Goal: Task Accomplishment & Management: Use online tool/utility

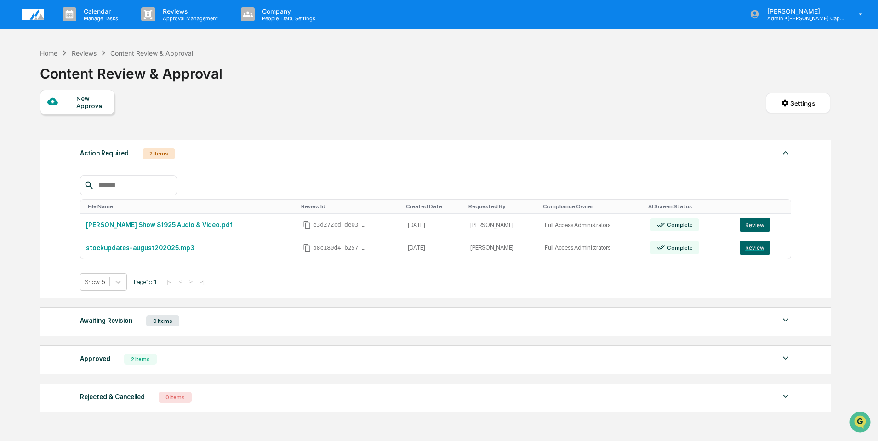
click at [35, 17] on img at bounding box center [33, 14] width 22 height 11
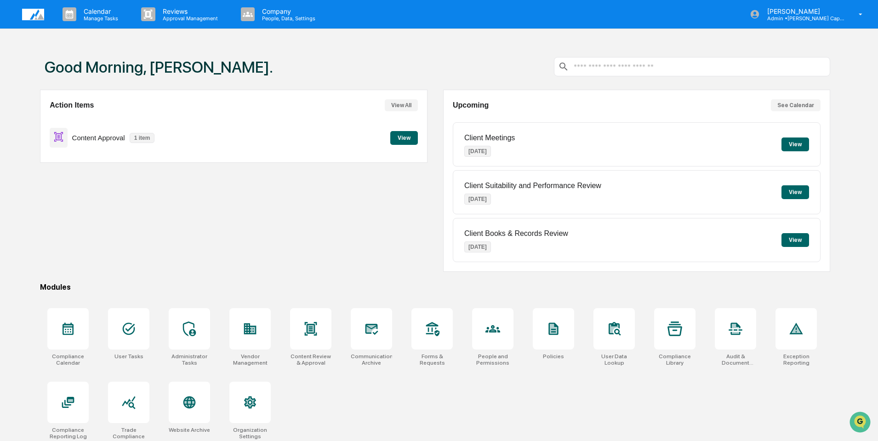
click at [407, 136] on button "View" at bounding box center [404, 138] width 28 height 14
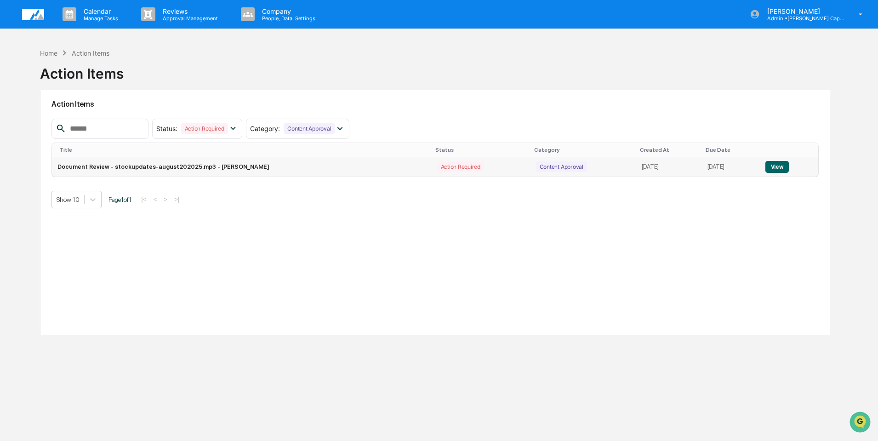
click at [773, 169] on button "View" at bounding box center [777, 167] width 23 height 12
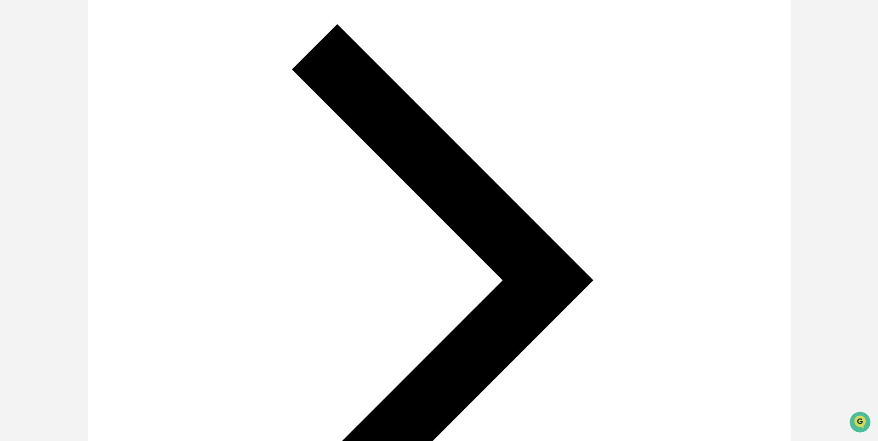
scroll to position [196, 0]
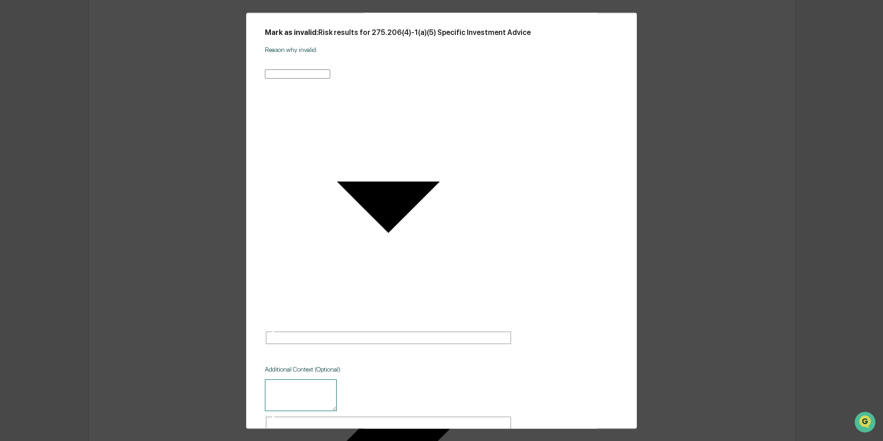
type input "**********"
click at [308, 379] on textarea at bounding box center [300, 395] width 72 height 32
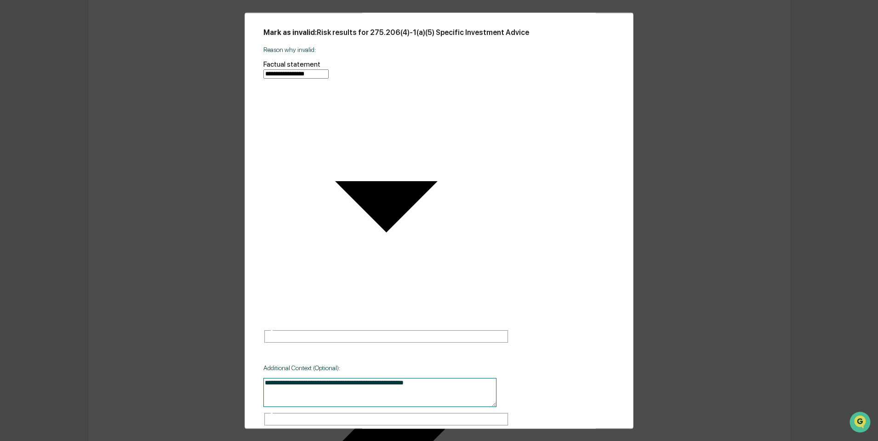
drag, startPoint x: 444, startPoint y: 210, endPoint x: 206, endPoint y: 203, distance: 238.3
click at [206, 203] on div "**********" at bounding box center [439, 220] width 878 height 441
type textarea "**********"
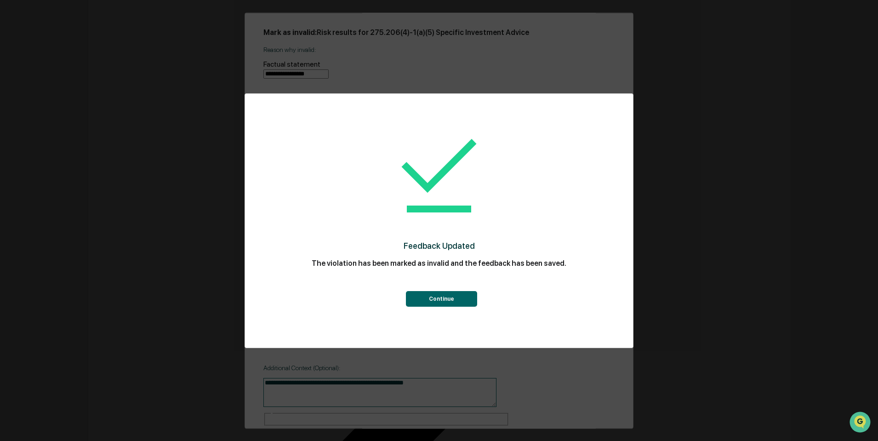
click at [431, 295] on button "Continue" at bounding box center [441, 299] width 71 height 16
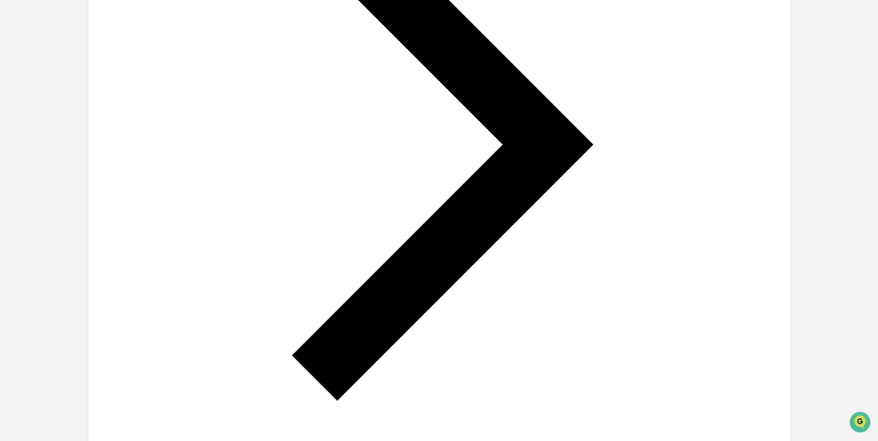
scroll to position [333, 0]
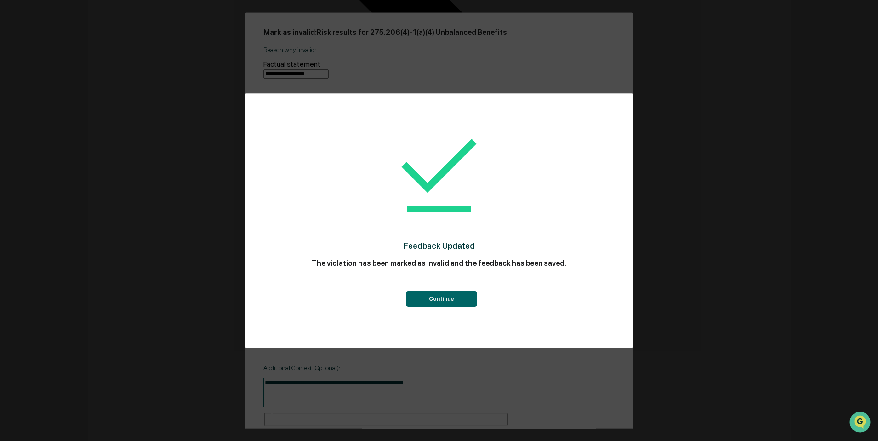
drag, startPoint x: 443, startPoint y: 297, endPoint x: 547, endPoint y: 275, distance: 106.6
click at [442, 296] on button "Continue" at bounding box center [441, 299] width 71 height 16
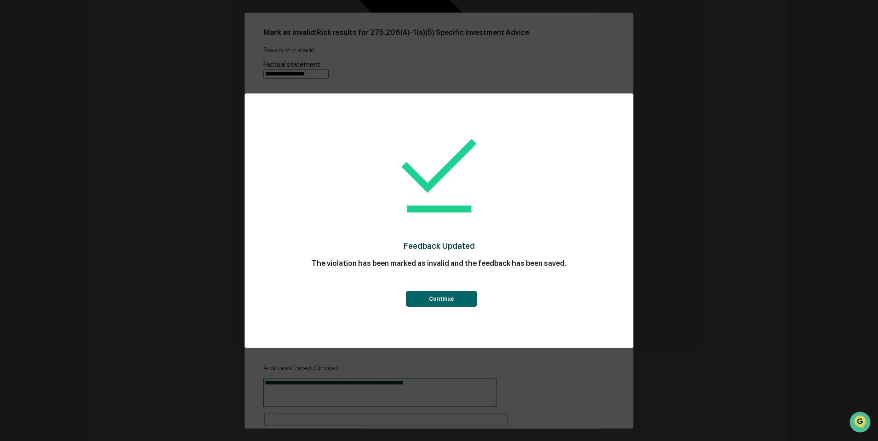
drag, startPoint x: 446, startPoint y: 296, endPoint x: 460, endPoint y: 297, distance: 13.8
click at [447, 296] on button "Continue" at bounding box center [441, 299] width 71 height 16
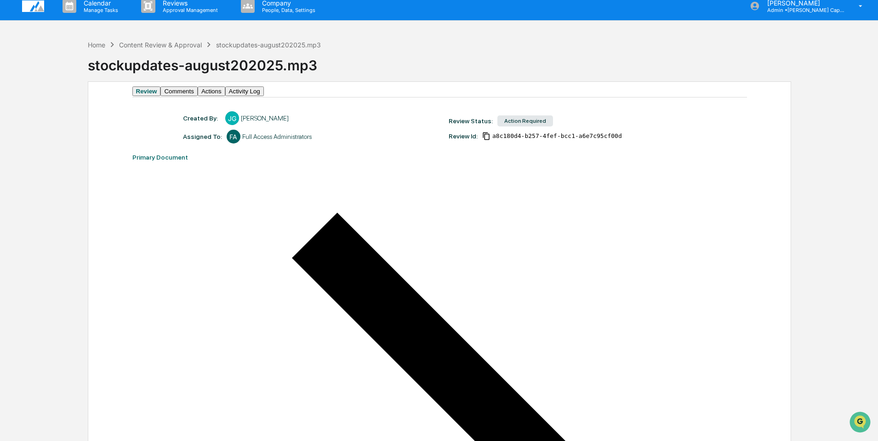
scroll to position [0, 0]
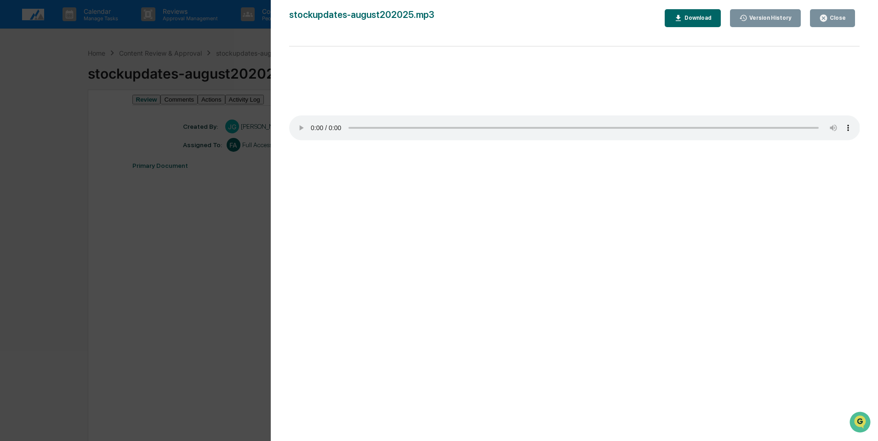
click at [834, 17] on div "Close" at bounding box center [837, 18] width 18 height 6
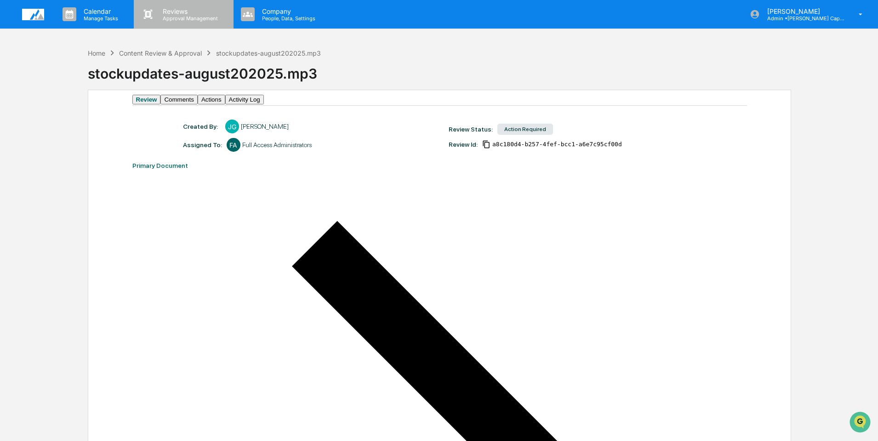
click at [180, 12] on p "Reviews" at bounding box center [188, 11] width 67 height 8
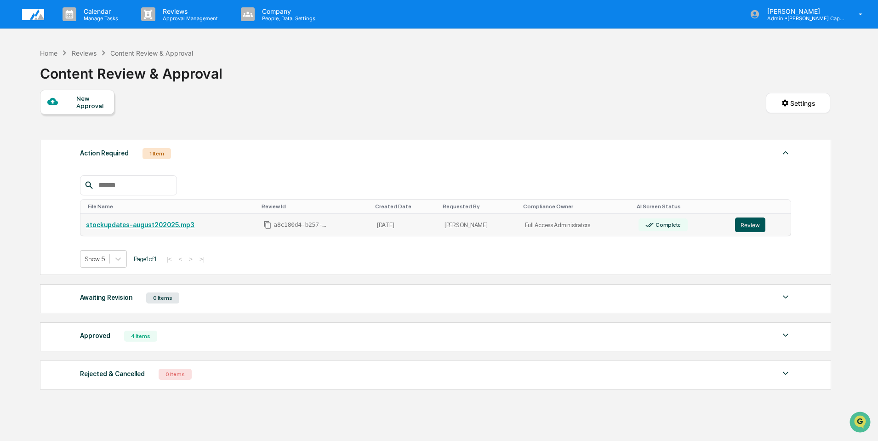
click at [750, 225] on button "Review" at bounding box center [750, 225] width 30 height 15
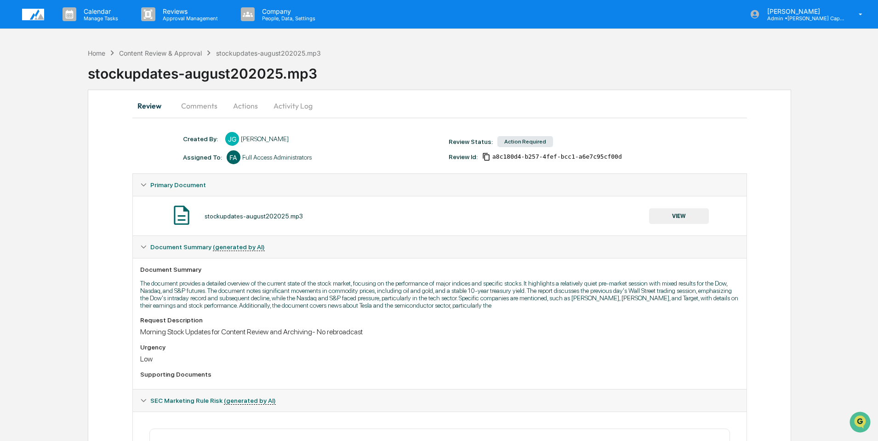
click at [234, 106] on button "Actions" at bounding box center [245, 106] width 41 height 22
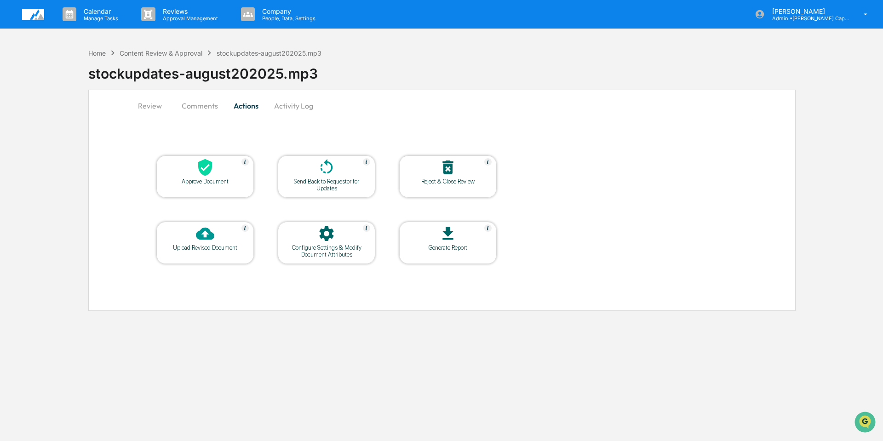
click at [199, 176] on div at bounding box center [205, 168] width 92 height 20
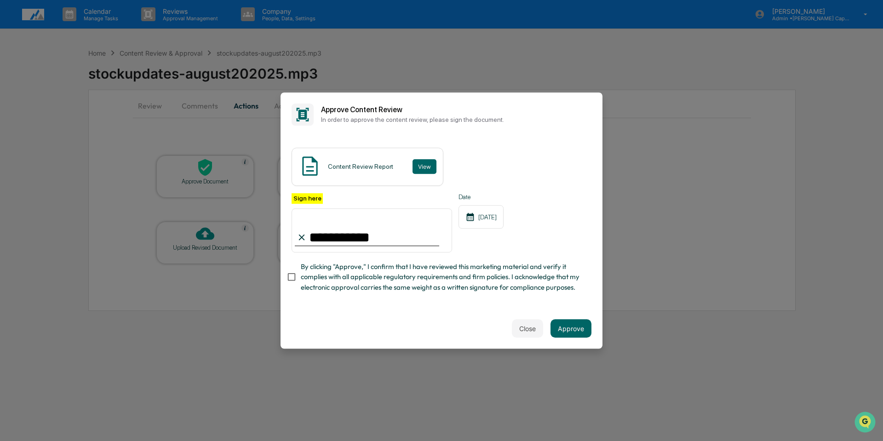
type input "**********"
click at [572, 328] on button "Approve" at bounding box center [571, 328] width 41 height 18
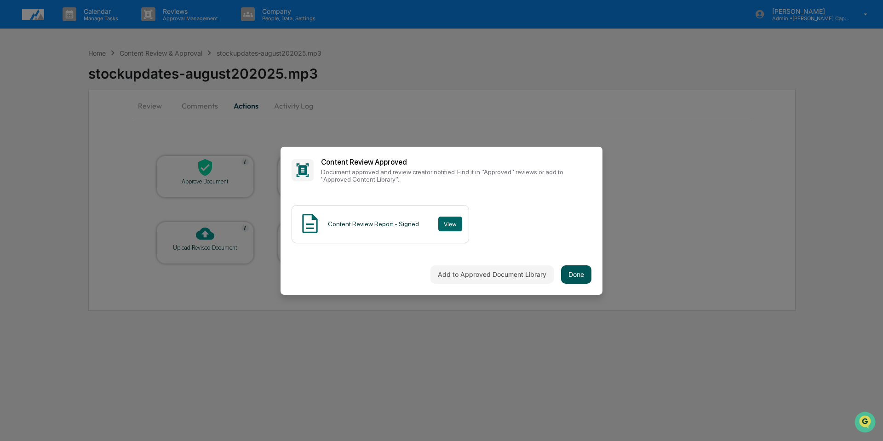
click at [572, 275] on button "Done" at bounding box center [576, 274] width 30 height 18
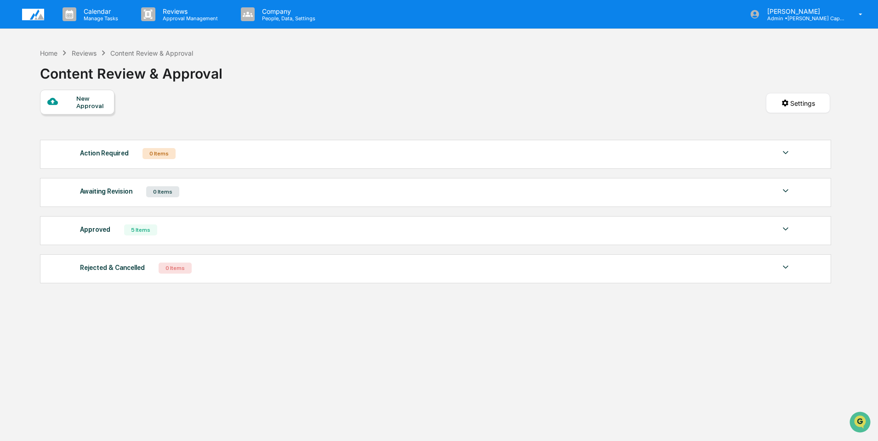
click at [31, 10] on img at bounding box center [33, 14] width 22 height 11
